Goal: Information Seeking & Learning: Learn about a topic

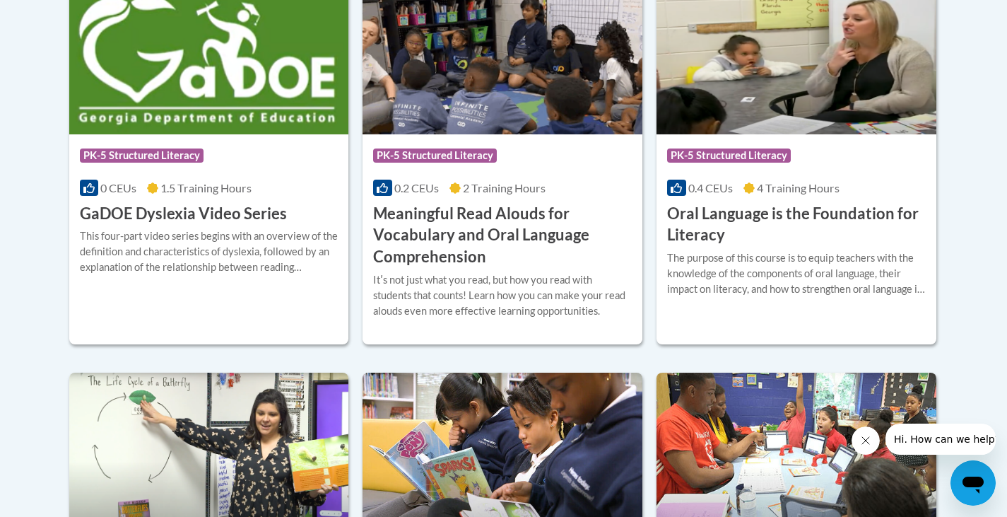
scroll to position [989, 0]
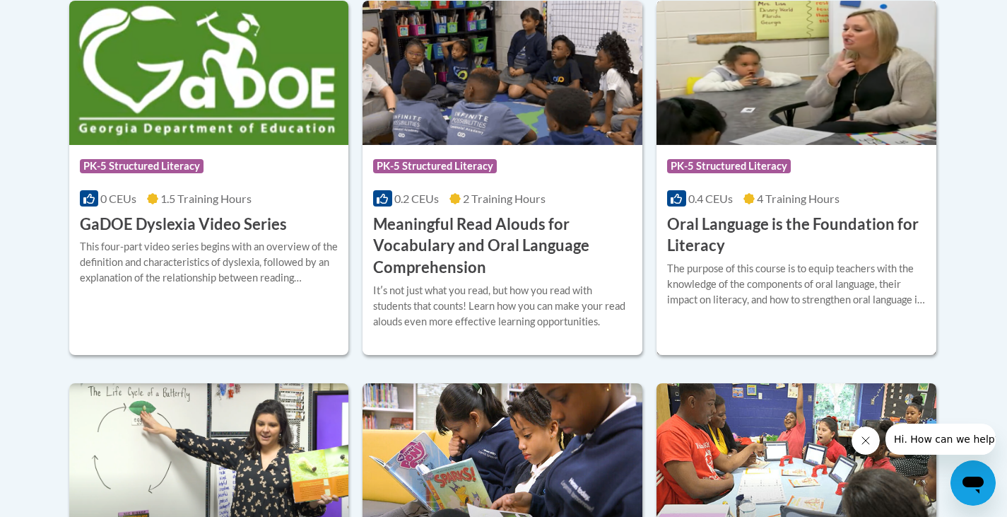
click at [832, 228] on h3 "Oral Language is the Foundation for Literacy" at bounding box center [796, 235] width 259 height 44
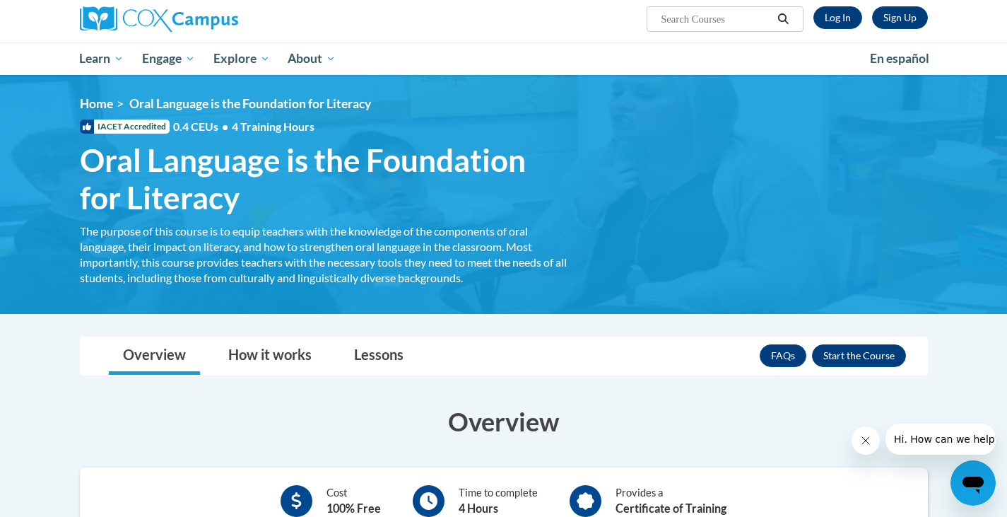
scroll to position [283, 0]
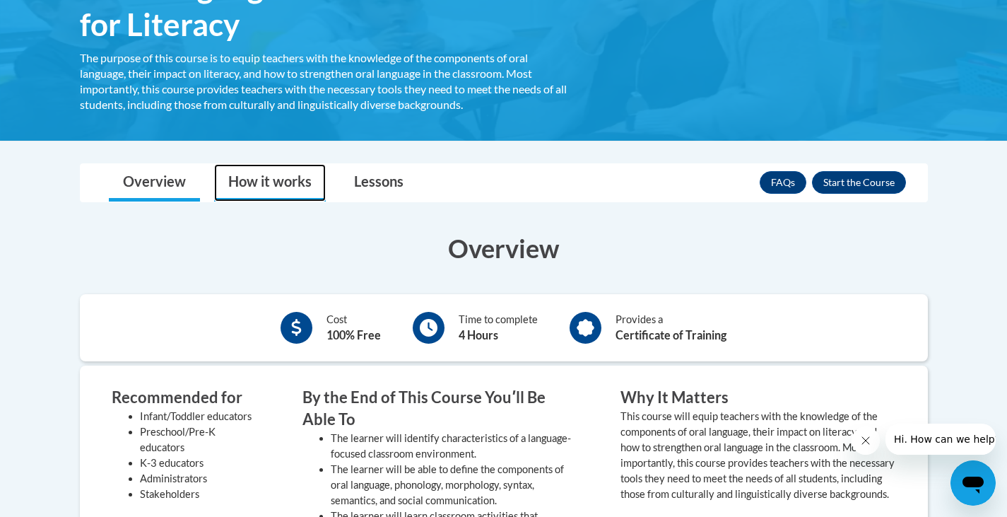
click at [276, 186] on link "How it works" at bounding box center [270, 182] width 112 height 37
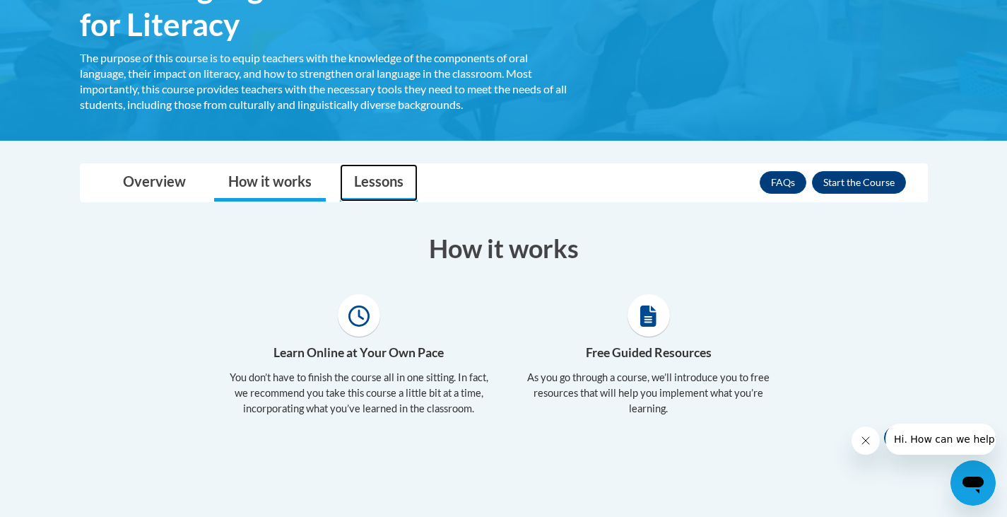
click at [355, 182] on link "Lessons" at bounding box center [379, 182] width 78 height 37
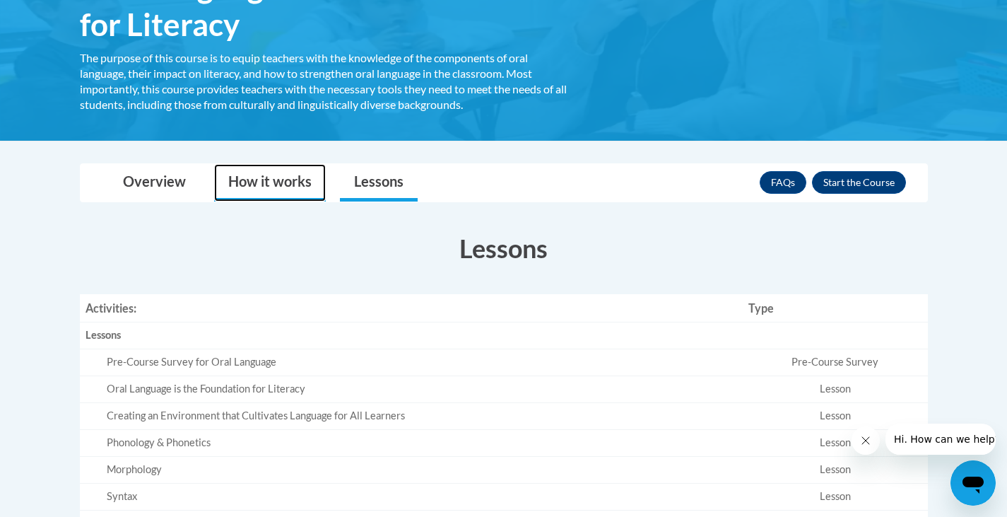
click at [294, 179] on link "How it works" at bounding box center [270, 182] width 112 height 37
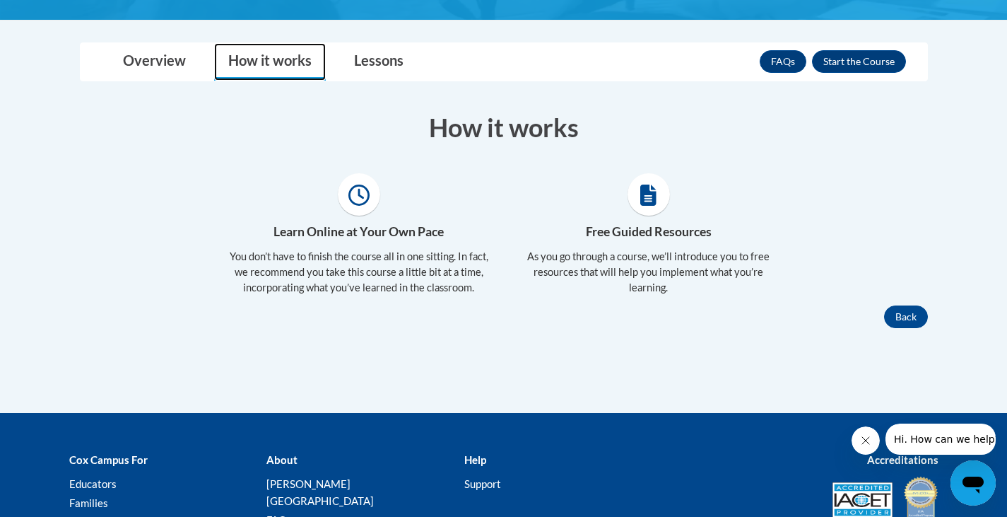
scroll to position [179, 0]
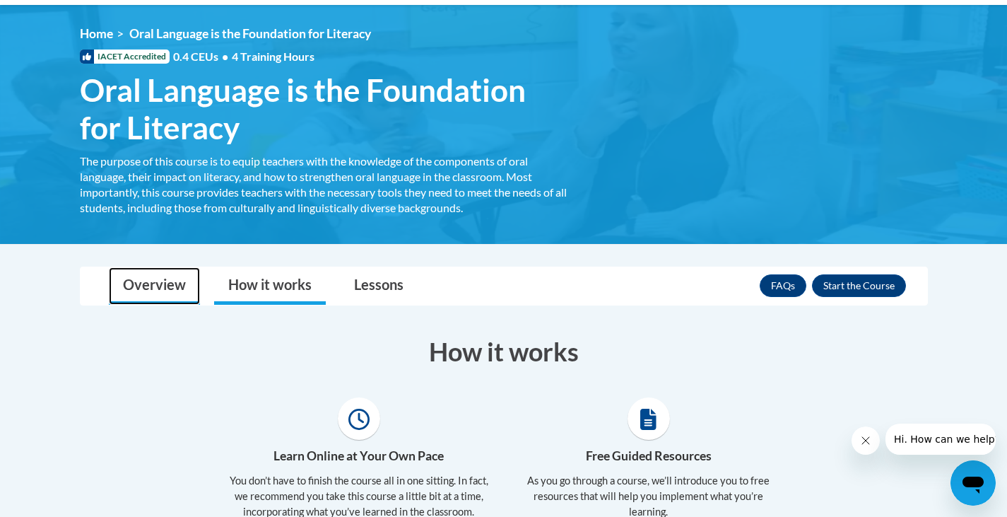
click at [154, 283] on link "Overview" at bounding box center [154, 285] width 91 height 37
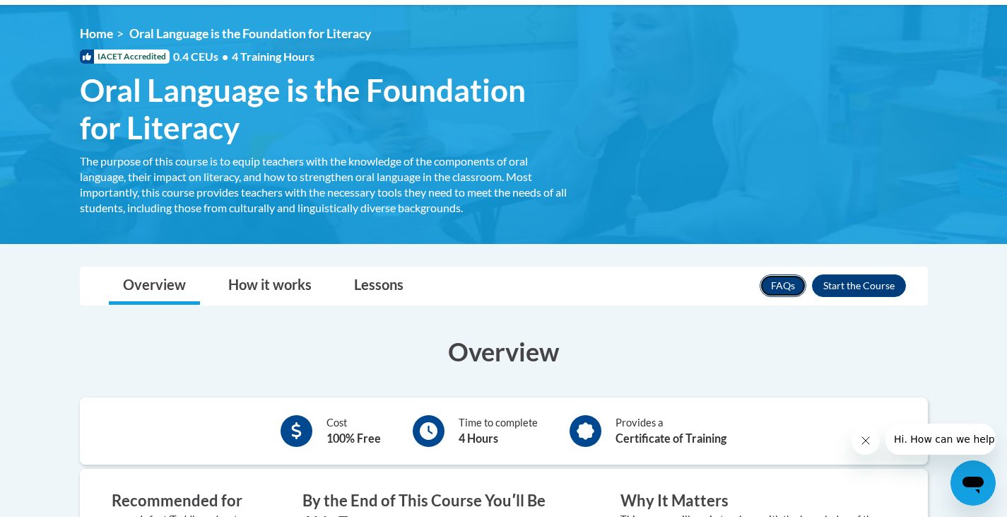
click at [774, 293] on link "FAQs" at bounding box center [783, 285] width 47 height 23
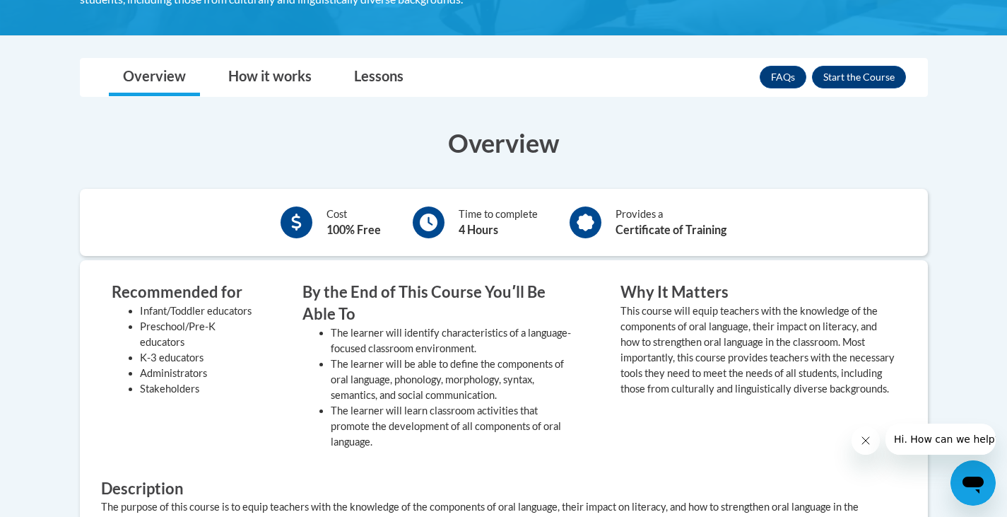
scroll to position [391, 0]
